Goal: Share content

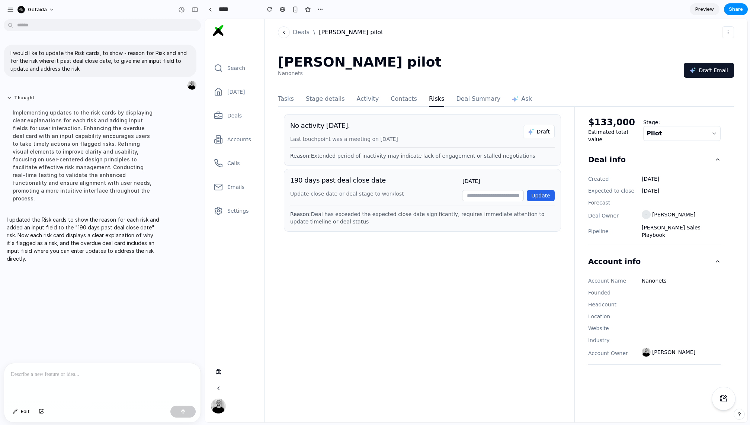
click at [82, 384] on div at bounding box center [102, 382] width 196 height 39
click at [20, 411] on button "Edit" at bounding box center [21, 412] width 25 height 12
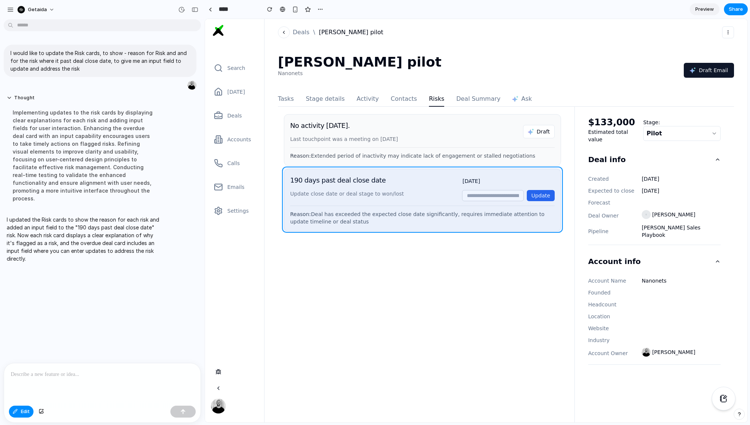
click at [530, 174] on div at bounding box center [476, 220] width 542 height 403
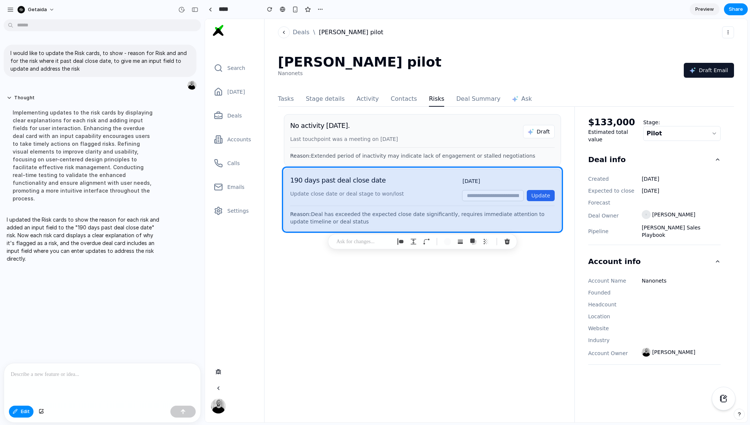
click at [101, 380] on div at bounding box center [102, 382] width 196 height 39
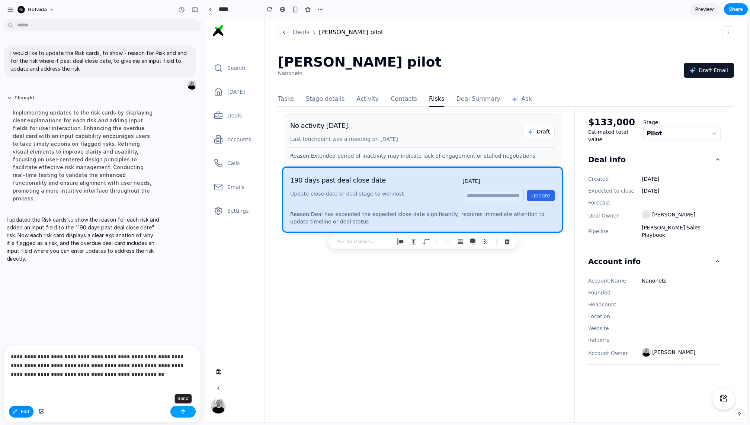
click at [174, 409] on button "button" at bounding box center [182, 412] width 25 height 12
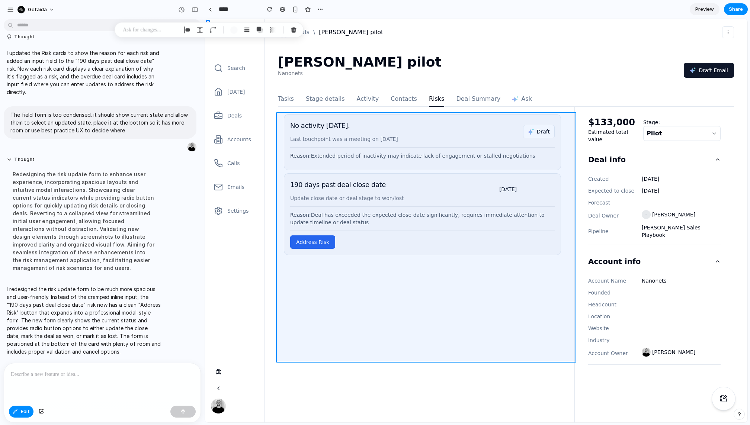
click at [460, 331] on div at bounding box center [476, 220] width 542 height 403
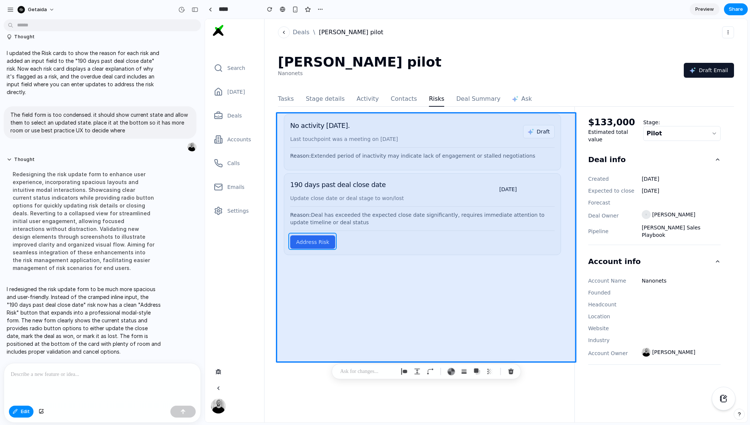
click at [305, 241] on div at bounding box center [476, 220] width 542 height 403
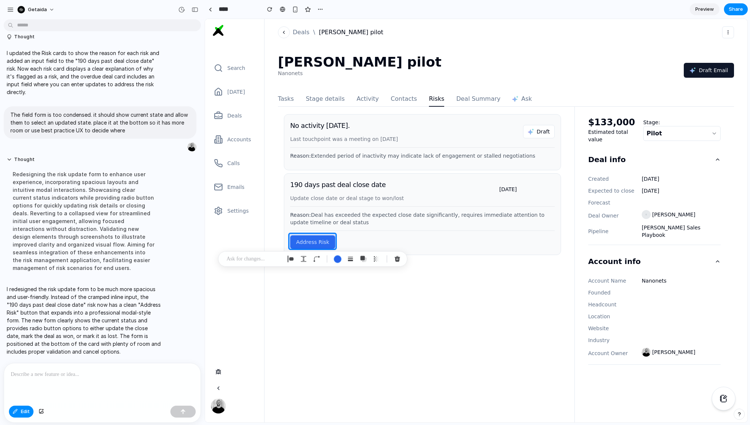
click at [305, 241] on div at bounding box center [476, 220] width 542 height 403
click at [706, 8] on span "Preview" at bounding box center [704, 9] width 19 height 7
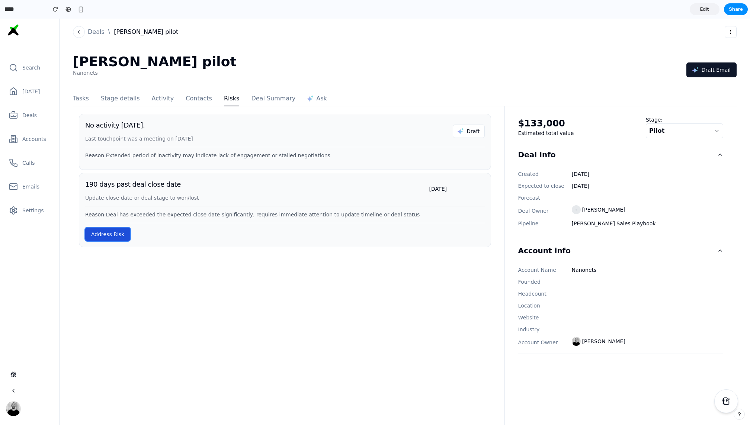
click at [116, 231] on button "Address Risk" at bounding box center [107, 234] width 45 height 13
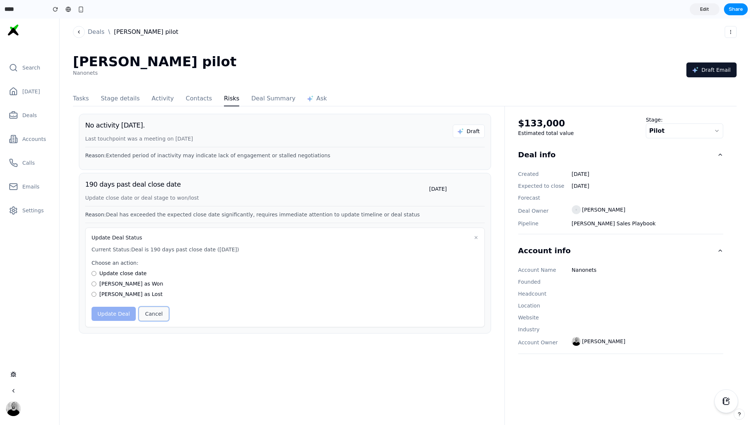
click at [158, 315] on button "Cancel" at bounding box center [154, 314] width 30 height 14
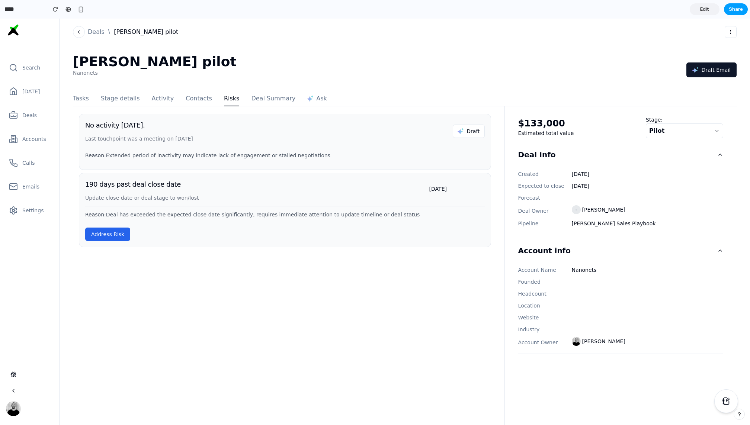
click at [741, 9] on span "Share" at bounding box center [735, 9] width 14 height 7
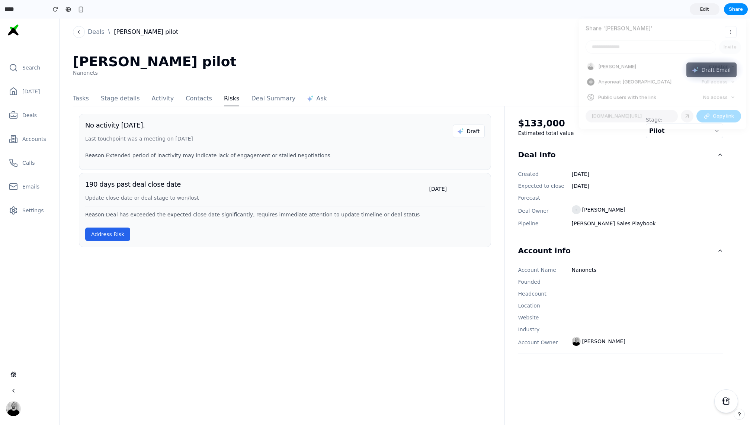
click at [715, 118] on span "Copy link" at bounding box center [722, 116] width 21 height 7
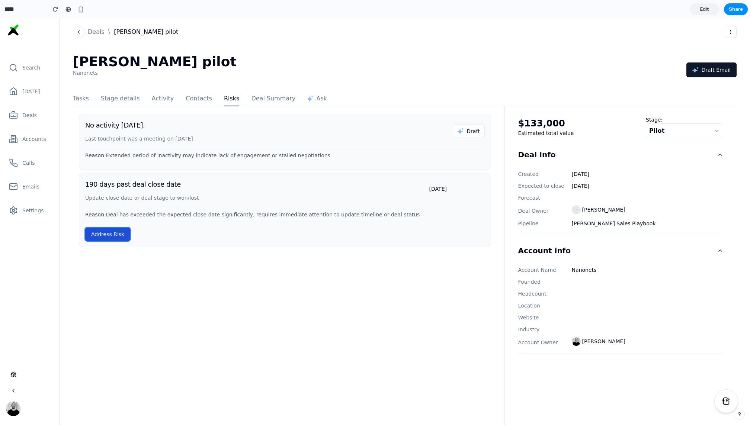
click at [110, 235] on button "Address Risk" at bounding box center [107, 234] width 45 height 13
